Goal: Navigation & Orientation: Understand site structure

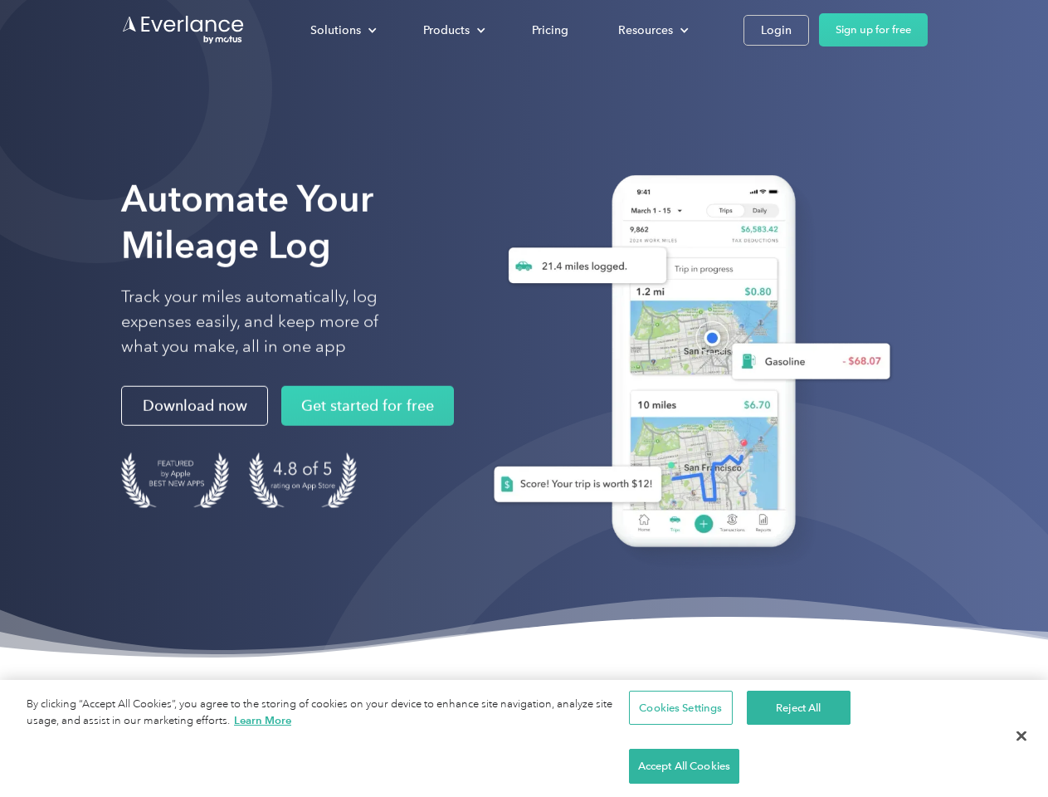
click at [343, 30] on div "Solutions" at bounding box center [335, 30] width 51 height 21
click at [452, 30] on div "Products" at bounding box center [446, 30] width 46 height 21
click at [652, 30] on div "Resources" at bounding box center [645, 30] width 55 height 21
click at [678, 725] on button "Cookies Settings" at bounding box center [681, 708] width 104 height 35
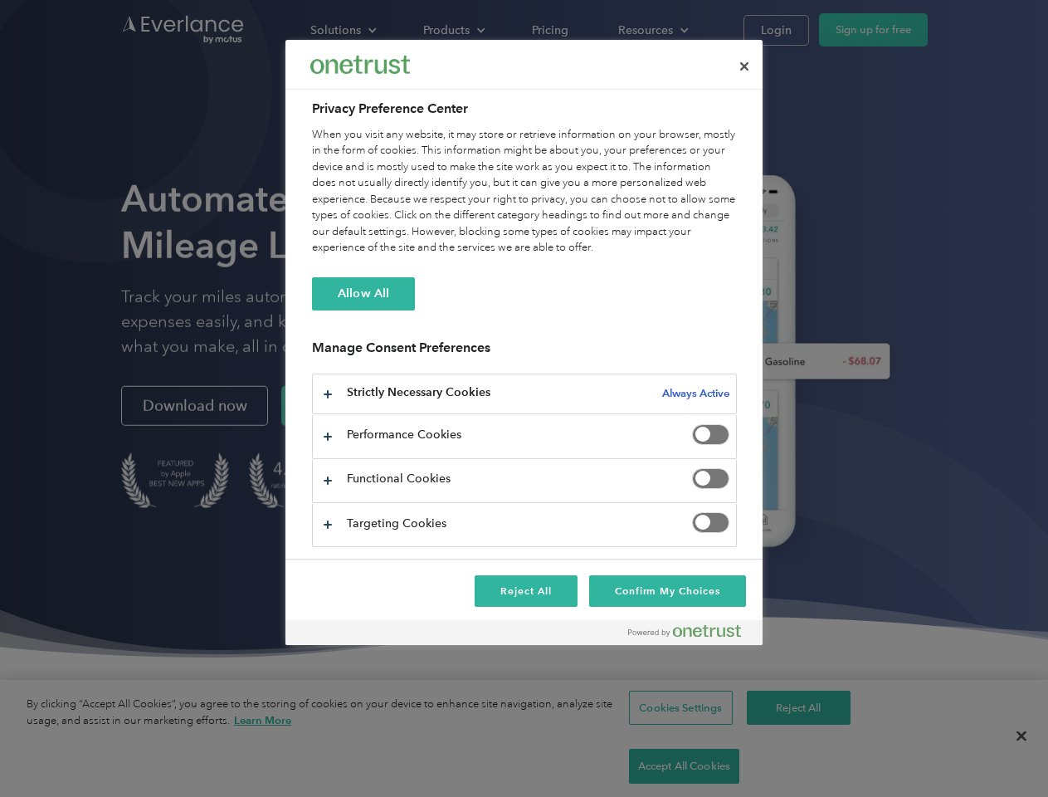
click at [796, 766] on div at bounding box center [524, 398] width 1048 height 797
click at [919, 766] on div at bounding box center [524, 398] width 1048 height 797
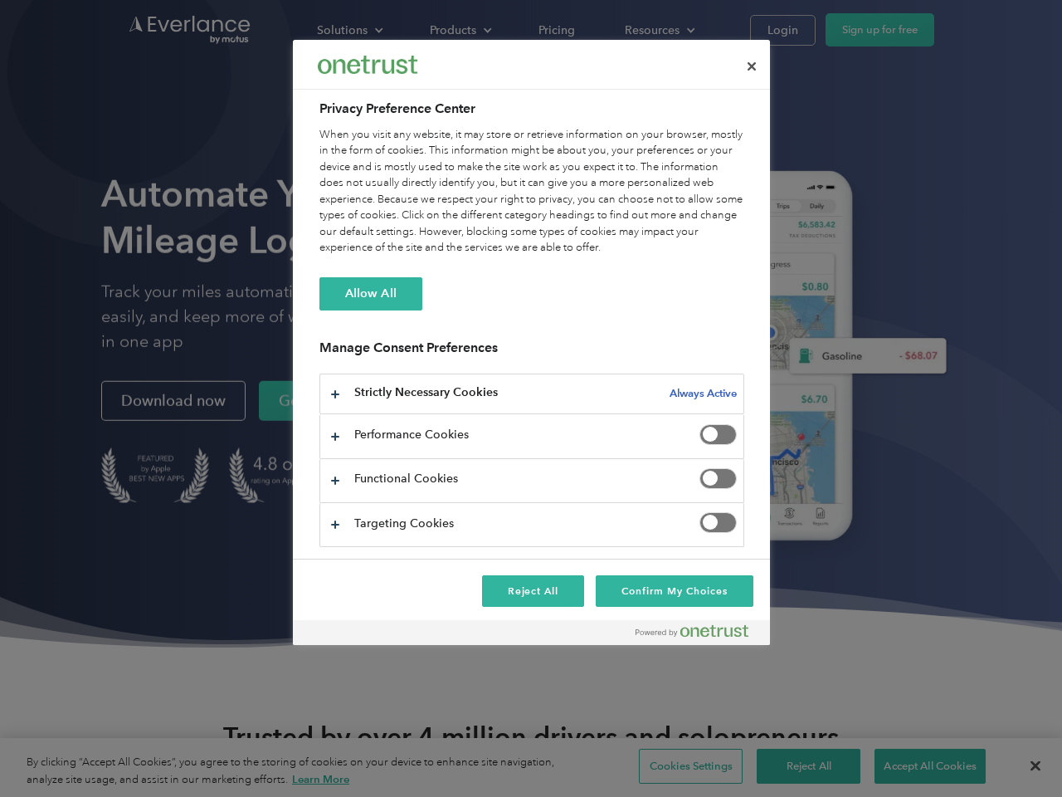
click at [1022, 766] on div at bounding box center [531, 398] width 1062 height 797
